Goal: Task Accomplishment & Management: Use online tool/utility

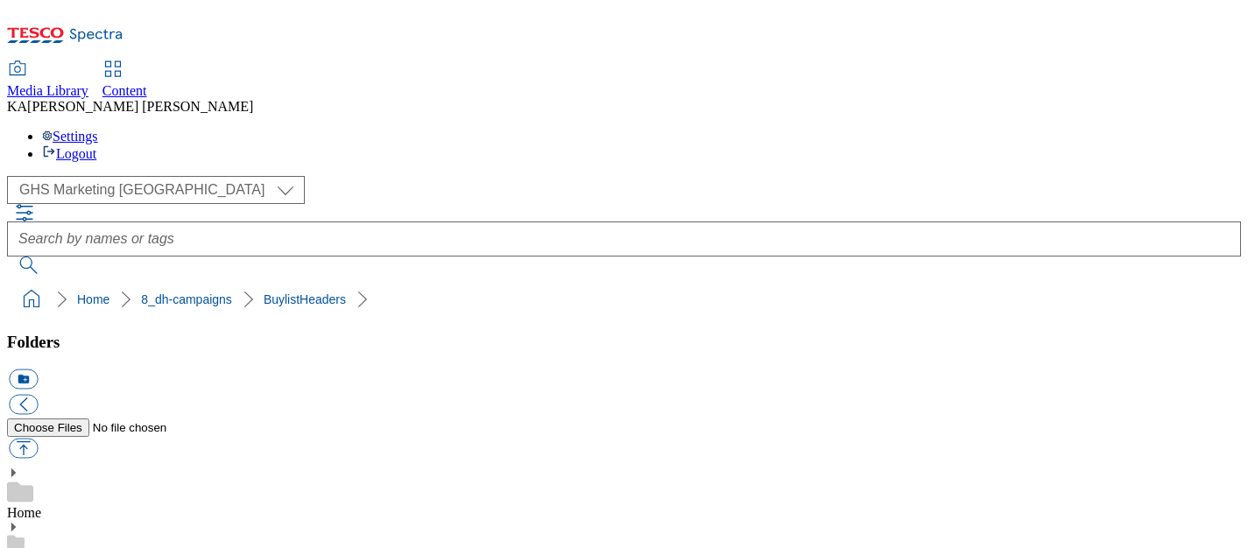
scroll to position [61, 0]
click at [38, 439] on button "button" at bounding box center [23, 449] width 29 height 20
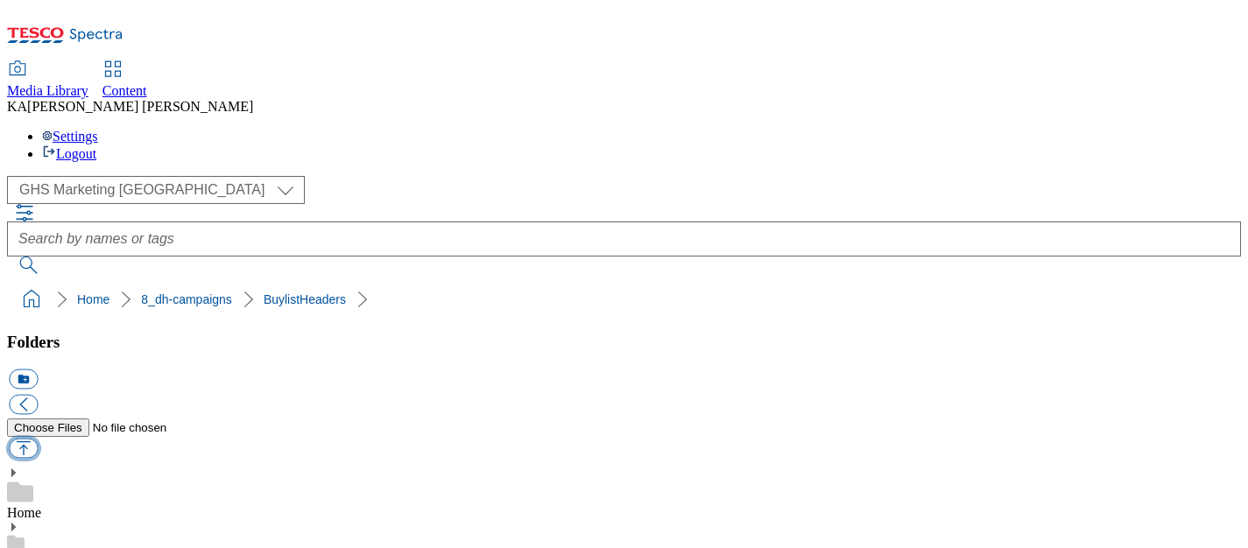
type input "C:\fakepath\1756384147733-Ad541888_Hartleys_legobrand_H_1184x333_V1.jpg"
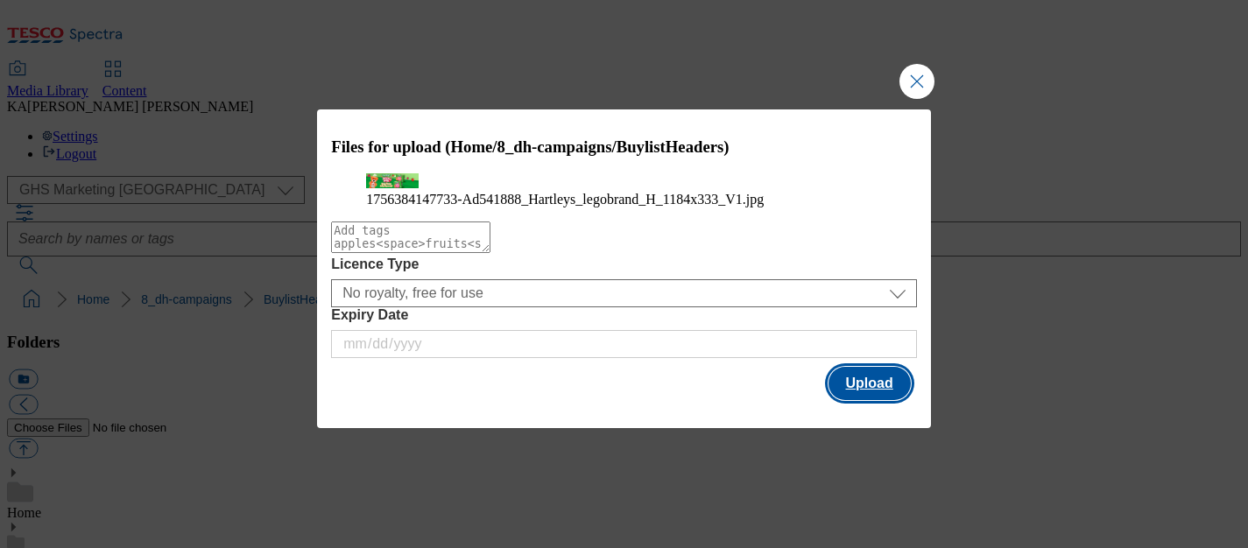
click at [863, 400] on button "Upload" at bounding box center [870, 383] width 82 height 33
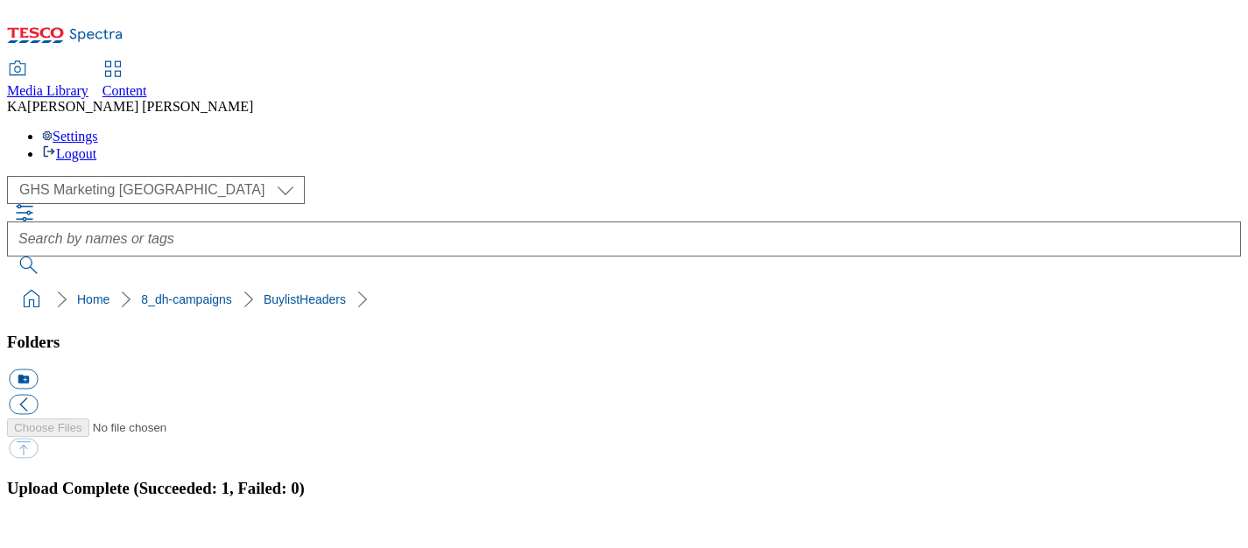
click at [35, 535] on button "button" at bounding box center [22, 543] width 26 height 17
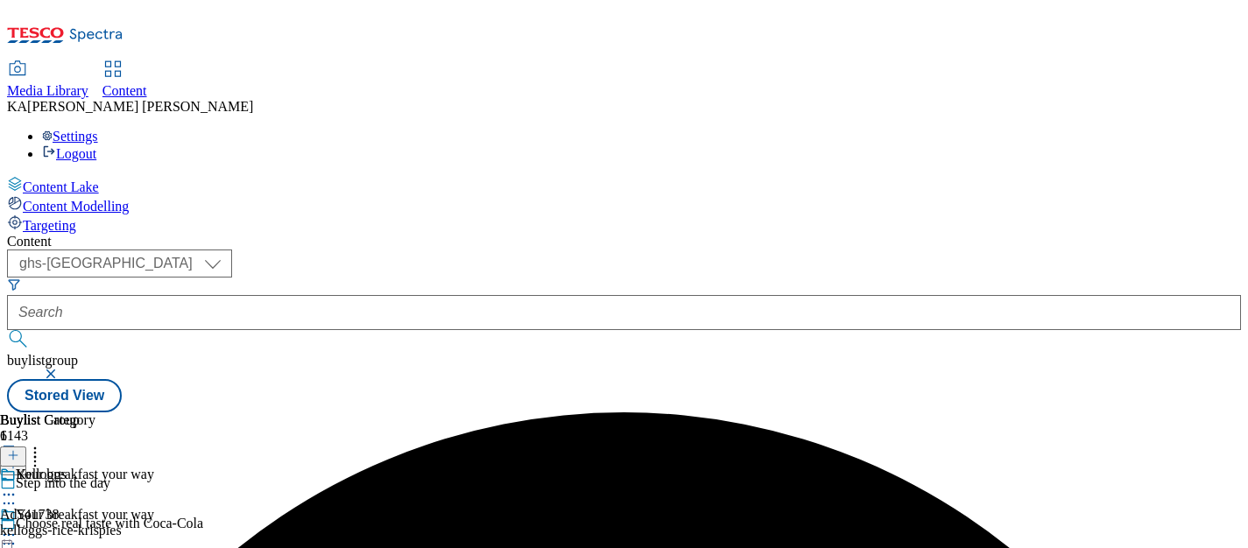
select select "ghs-[GEOGRAPHIC_DATA]"
click at [394, 278] on form at bounding box center [624, 315] width 1234 height 75
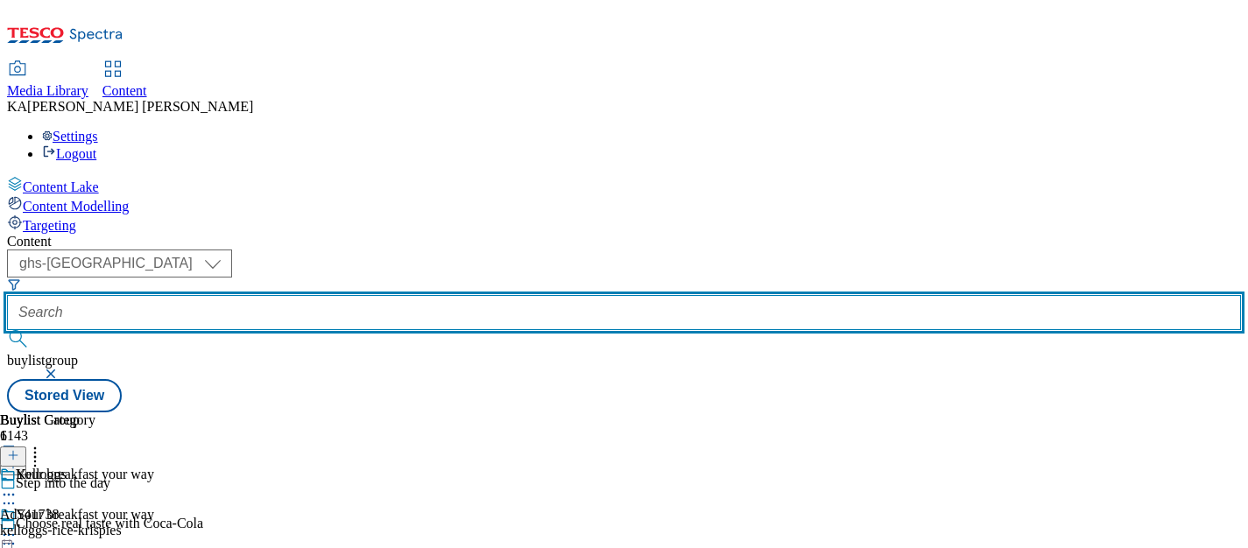
click at [394, 295] on input "text" at bounding box center [624, 312] width 1234 height 35
paste input "hain-celestial-hartleys-25tw28"
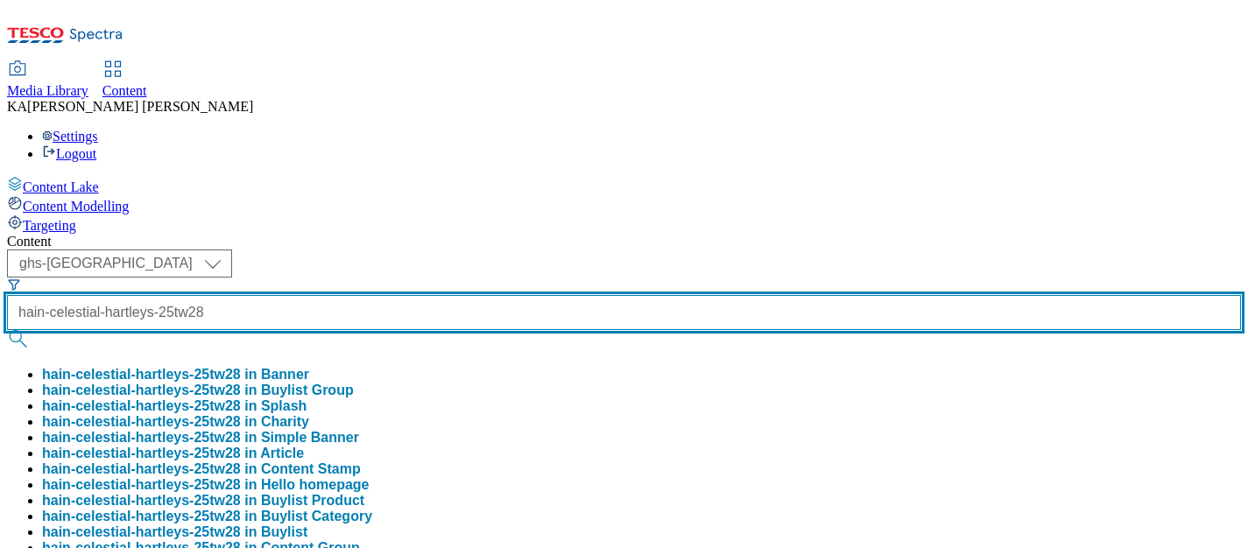
scroll to position [0, 40]
type input "hain-celestial-hartleys-25tw28"
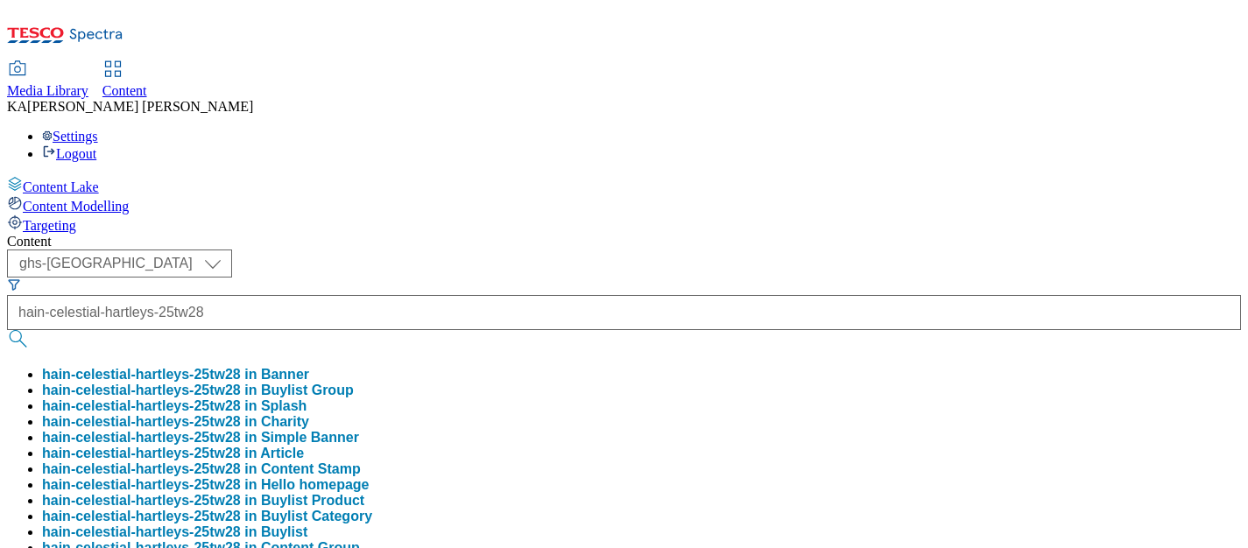
scroll to position [0, 0]
click at [354, 383] on button "hain-celestial-hartleys-25tw28 in Buylist Group" at bounding box center [198, 391] width 312 height 16
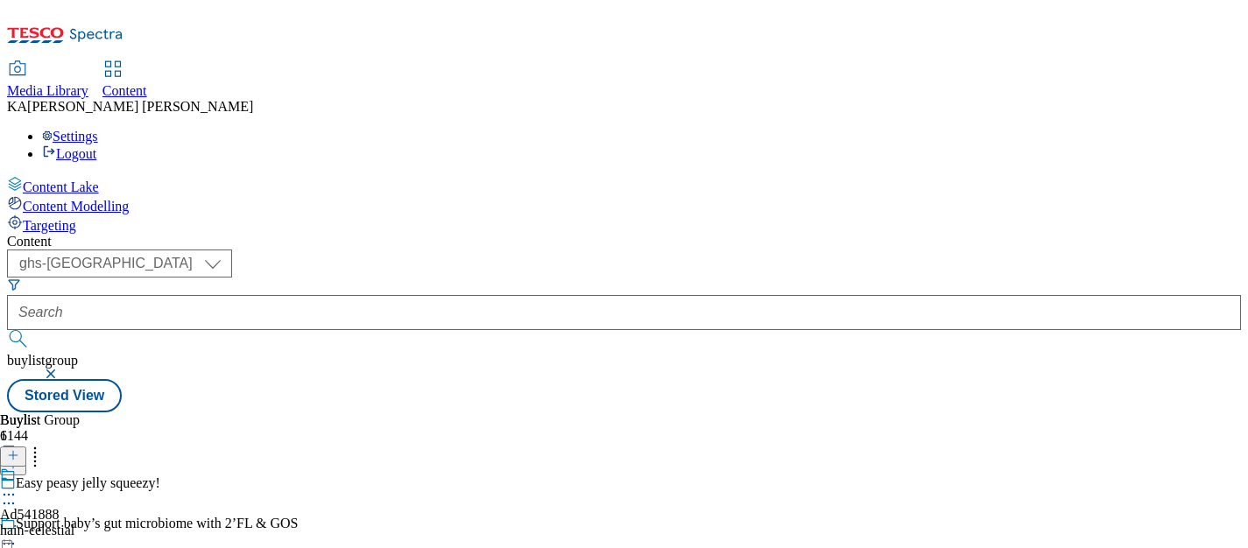
click at [18, 486] on icon at bounding box center [9, 495] width 18 height 18
click at [74, 526] on span "Edit" at bounding box center [64, 532] width 20 height 13
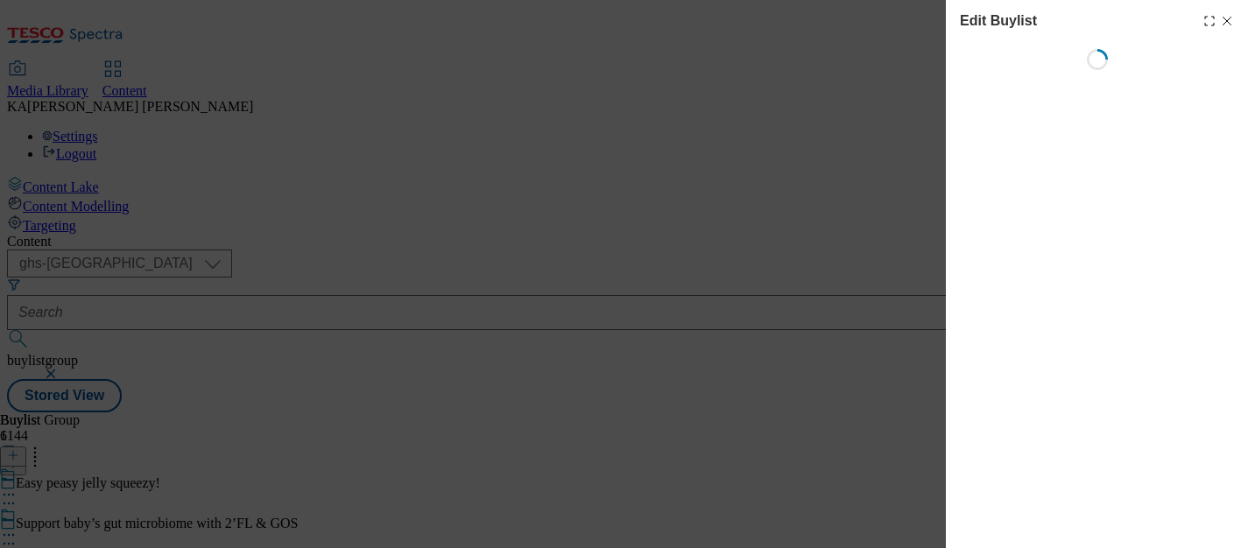
select select "tactical"
select select "supplier funded short term 1-3 weeks"
select select "dunnhumby"
select select "Banner"
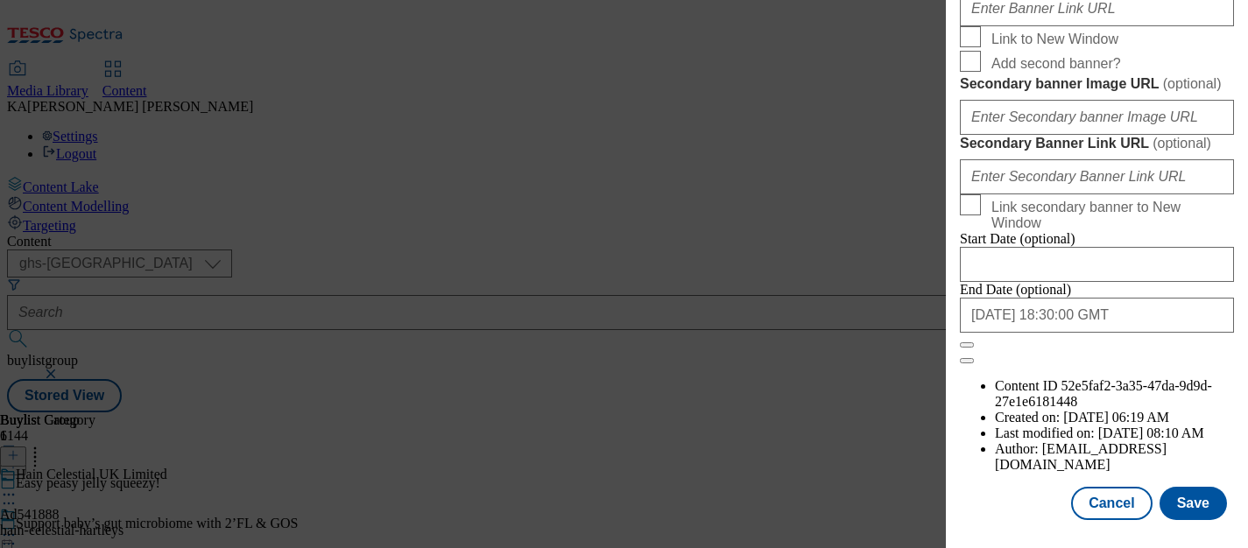
scroll to position [1630, 0]
paste input "https://digitalcontent.api.tesco.com/v2/media/ghs-mktg/74fc1657-974e-4aa9-beb1-…"
type input "https://digitalcontent.api.tesco.com/v2/media/ghs-mktg/74fc1657-974e-4aa9-beb1-…"
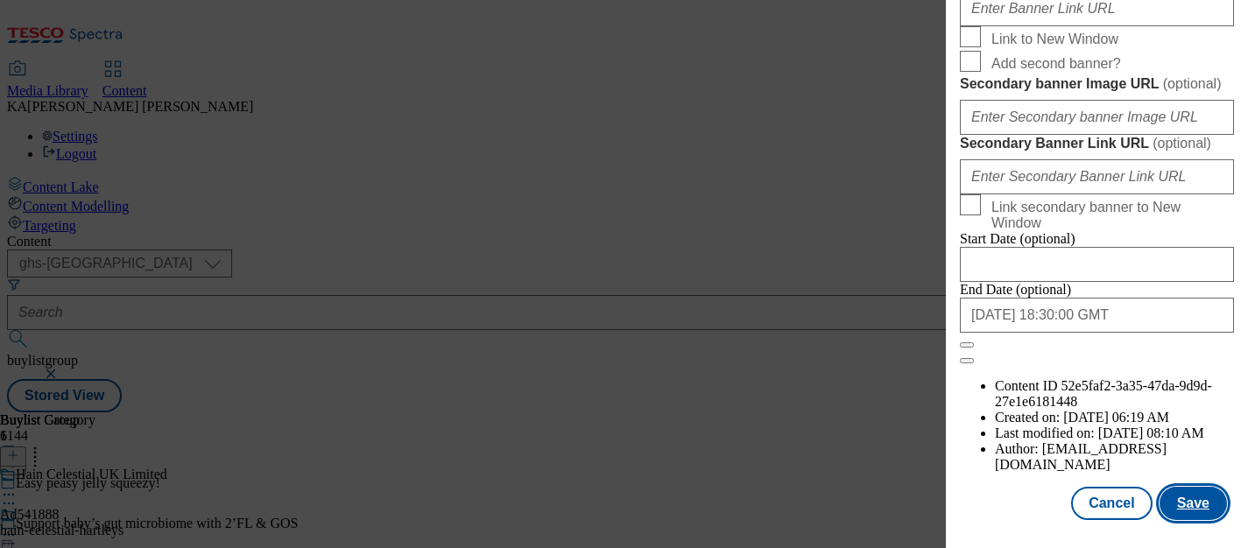
click at [1195, 504] on button "Save" at bounding box center [1193, 503] width 67 height 33
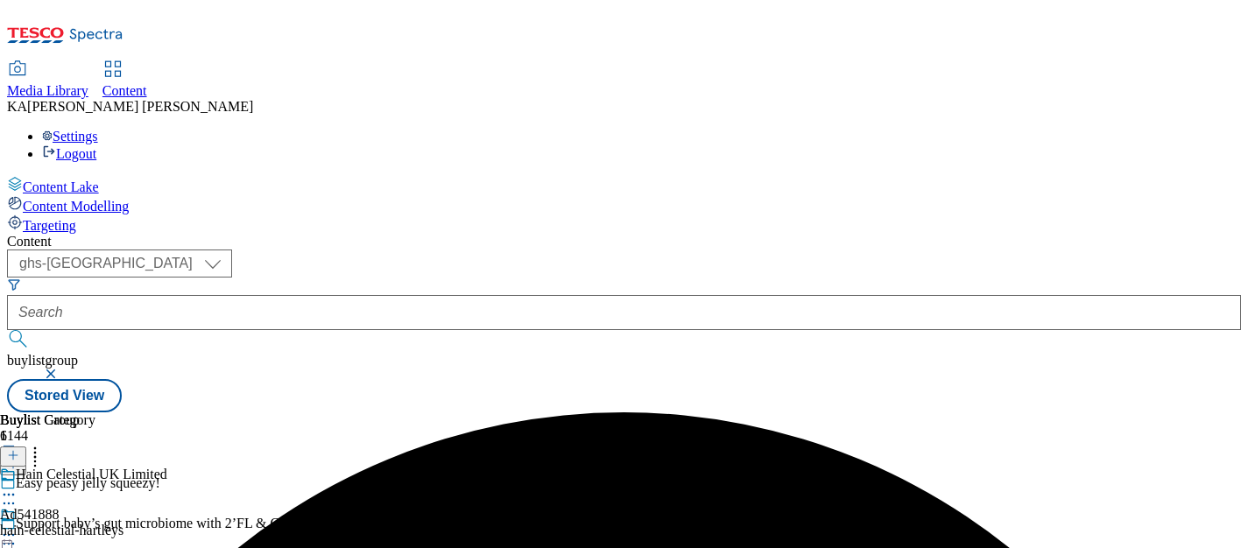
click at [18, 526] on icon at bounding box center [9, 535] width 18 height 18
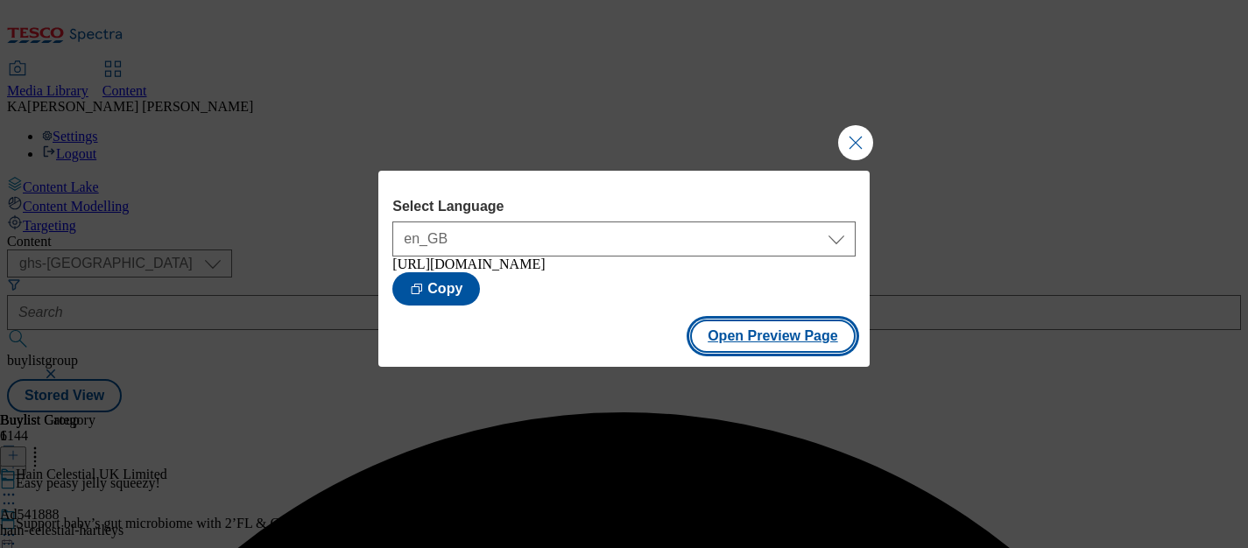
click at [732, 353] on button "Open Preview Page" at bounding box center [773, 336] width 166 height 33
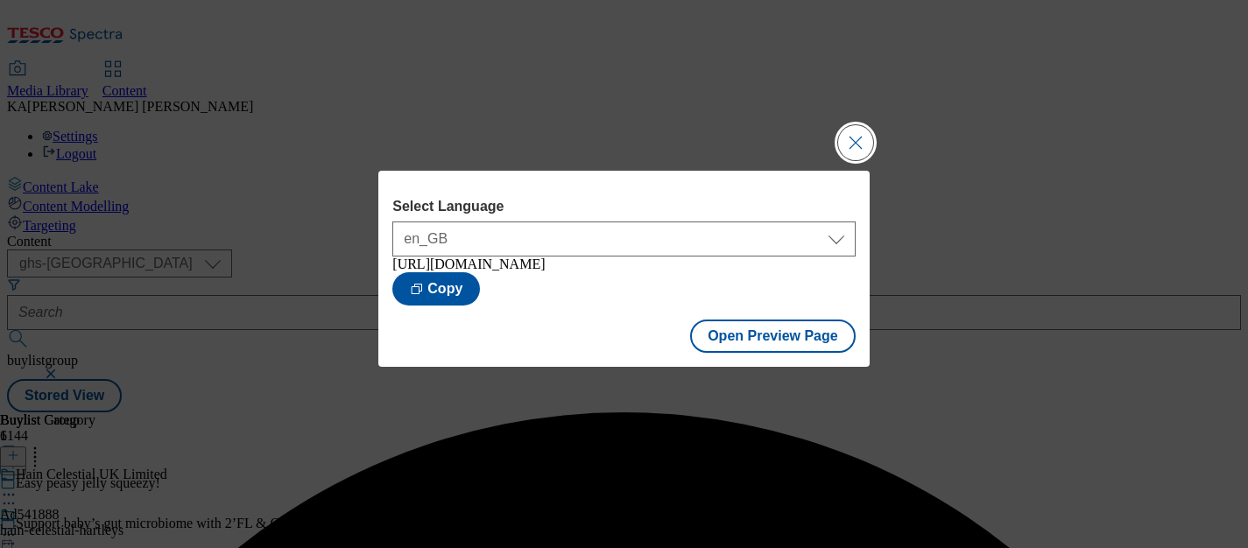
click at [848, 131] on button "Close Modal" at bounding box center [855, 142] width 35 height 35
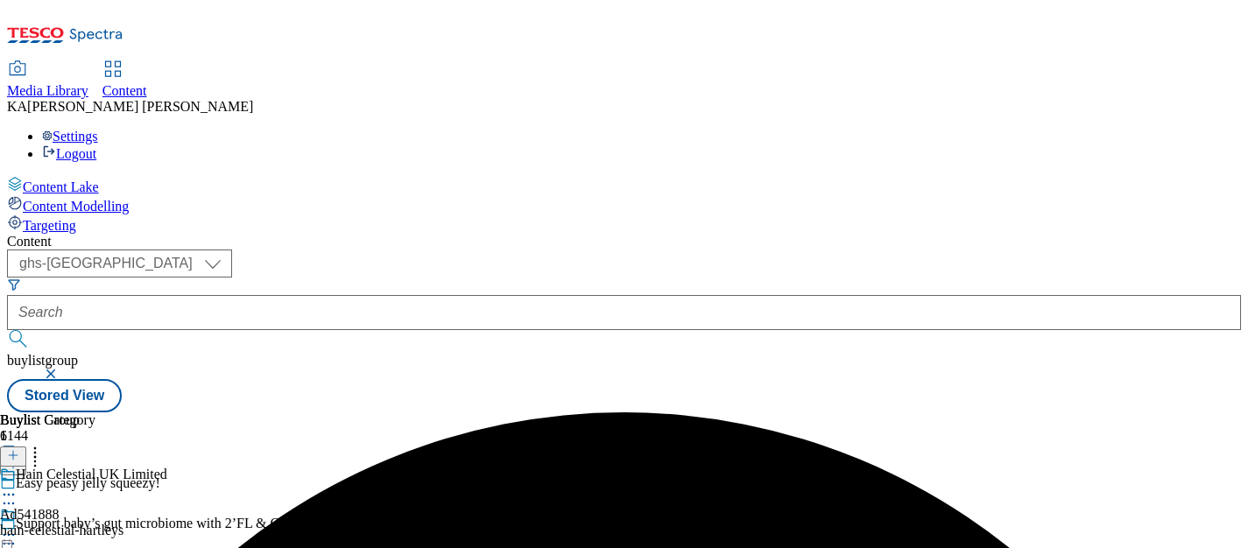
click at [18, 526] on icon at bounding box center [9, 535] width 18 height 18
